Goal: Check status: Check status

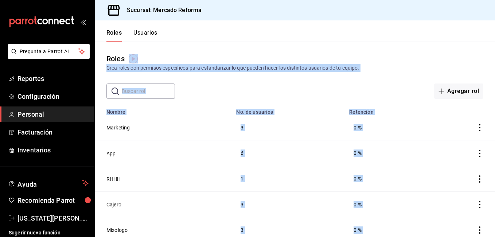
click at [411, 59] on div "Roles Crea roles con permisos específicos para estandarizar lo que pueden hacer…" at bounding box center [295, 62] width 401 height 19
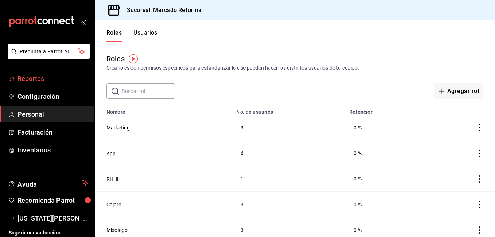
click at [35, 77] on span "Reportes" at bounding box center [53, 79] width 71 height 10
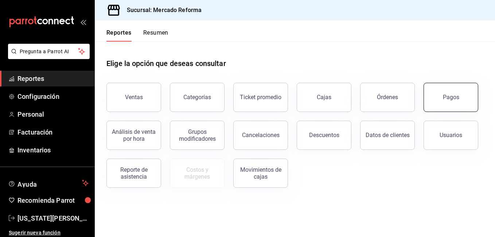
click at [425, 96] on div "Pagos" at bounding box center [446, 93] width 63 height 38
click at [446, 98] on div "Pagos" at bounding box center [451, 97] width 16 height 7
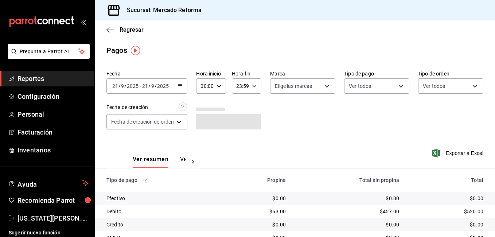
click at [144, 92] on div "[DATE] [DATE] - [DATE] [DATE]" at bounding box center [147, 85] width 81 height 15
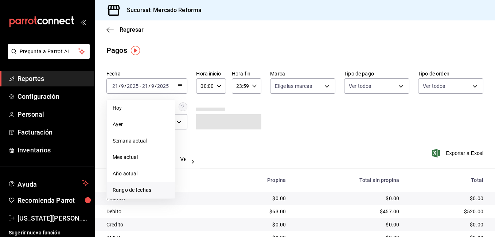
click at [137, 191] on span "Rango de fechas" at bounding box center [141, 190] width 57 height 8
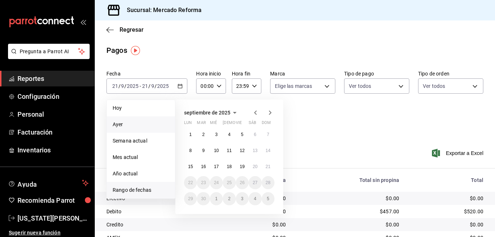
click at [123, 122] on span "Ayer" at bounding box center [141, 125] width 57 height 8
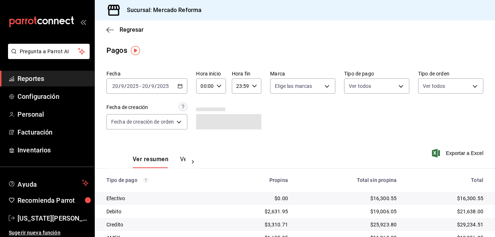
click at [304, 130] on div "Fecha [DATE] [DATE] - [DATE] [DATE] Hora inicio 00:00 Hora inicio Hora fin 23:5…" at bounding box center [295, 102] width 377 height 71
